Goal: Task Accomplishment & Management: Use online tool/utility

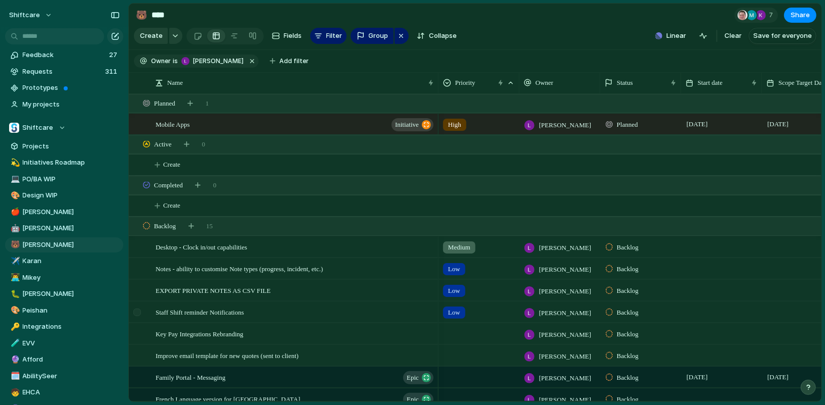
click at [154, 314] on div at bounding box center [142, 312] width 27 height 21
click at [205, 292] on span "EXPORT PRIVATE NOTES AS CSV FILE" at bounding box center [213, 290] width 115 height 12
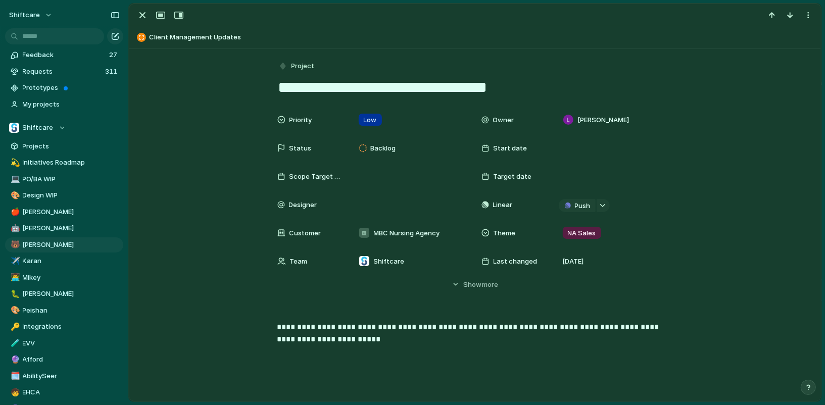
click at [148, 21] on div at bounding box center [475, 15] width 692 height 22
click at [143, 12] on div "button" at bounding box center [142, 15] width 12 height 12
